Goal: Task Accomplishment & Management: Use online tool/utility

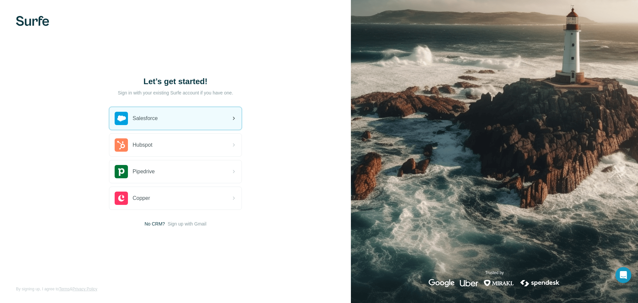
click at [133, 121] on span "Salesforce" at bounding box center [145, 118] width 25 height 8
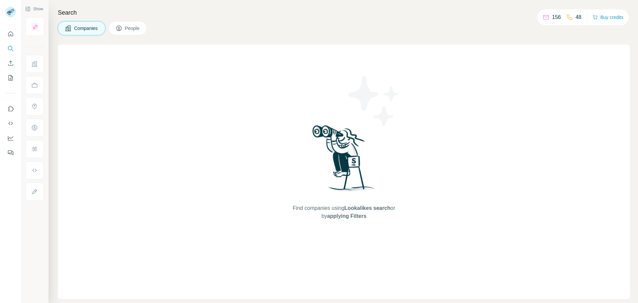
click at [282, 11] on h4 "Search" at bounding box center [344, 12] width 572 height 9
click at [628, 276] on div "Open Intercom Messenger" at bounding box center [624, 275] width 18 height 18
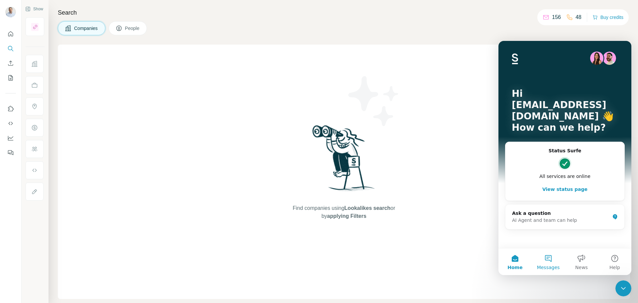
click at [553, 256] on button "Messages" at bounding box center [548, 261] width 33 height 27
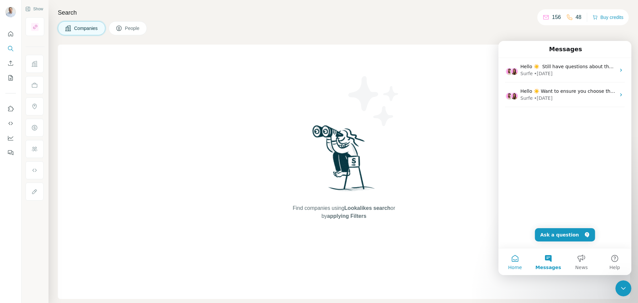
click at [521, 260] on button "Home" at bounding box center [514, 261] width 33 height 27
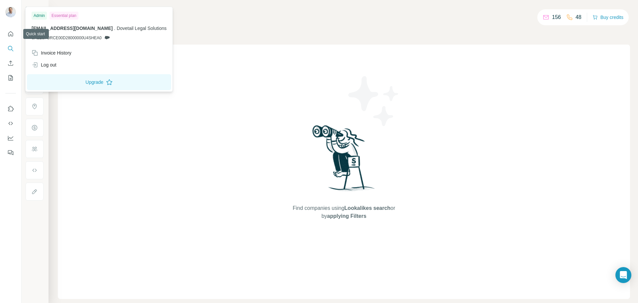
click at [9, 10] on img at bounding box center [10, 12] width 11 height 11
click at [10, 13] on img at bounding box center [10, 12] width 11 height 11
click at [186, 174] on div "Find companies using Lookalikes search or by applying Filters" at bounding box center [344, 172] width 572 height 254
